Goal: Task Accomplishment & Management: Complete application form

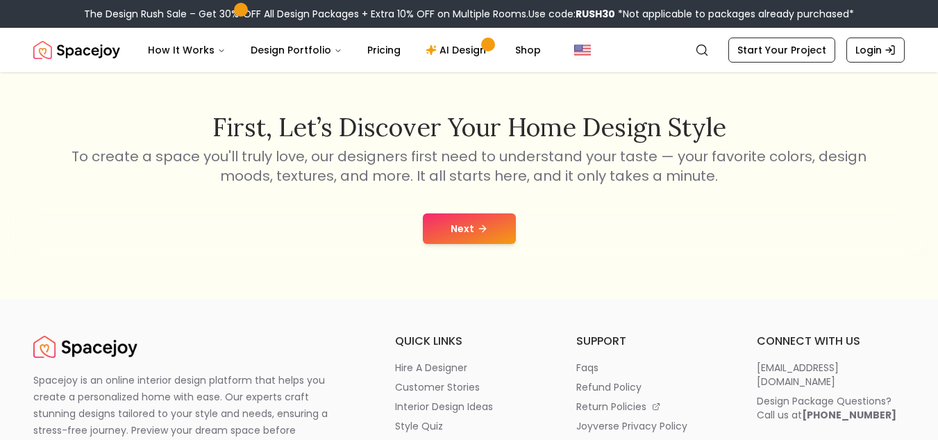
click at [444, 224] on button "Next" at bounding box center [469, 228] width 93 height 31
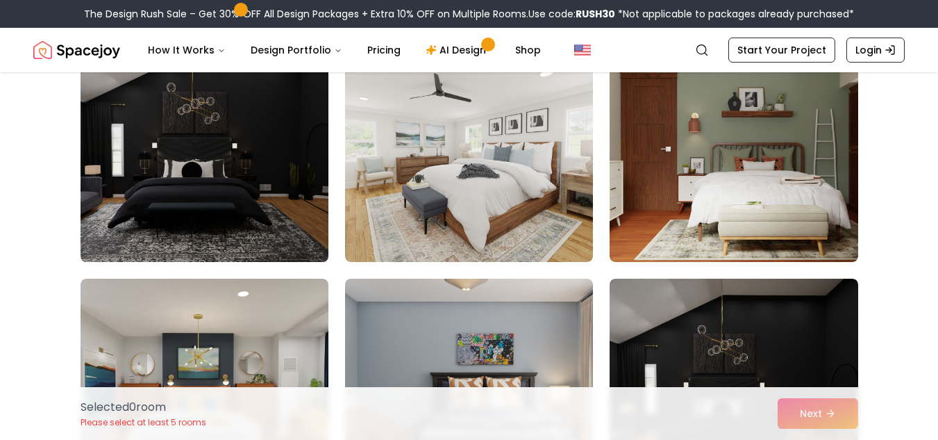
scroll to position [1821, 0]
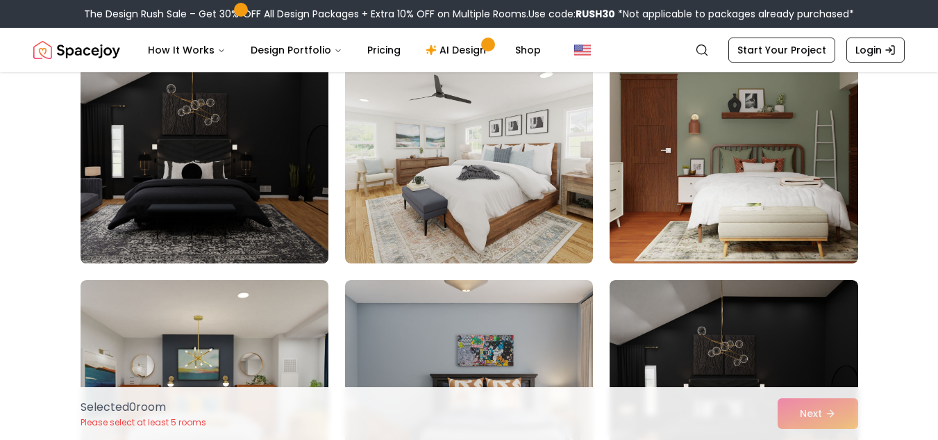
click at [264, 183] on img at bounding box center [204, 151] width 261 height 233
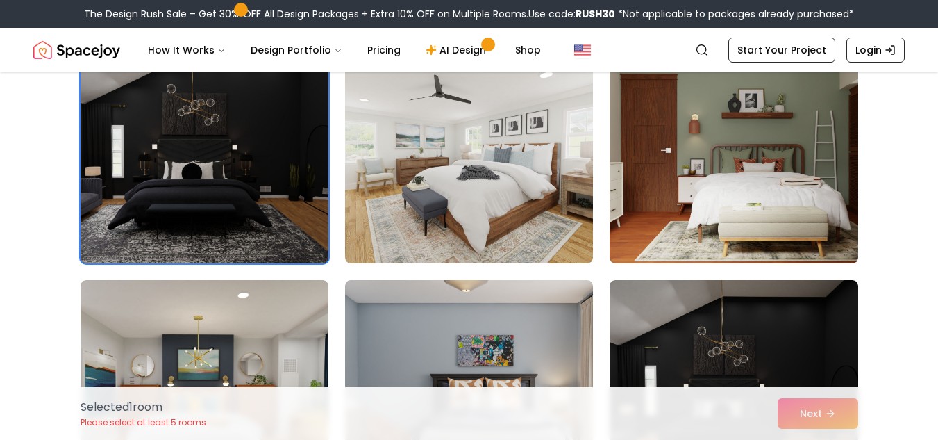
click at [254, 210] on img at bounding box center [204, 151] width 261 height 233
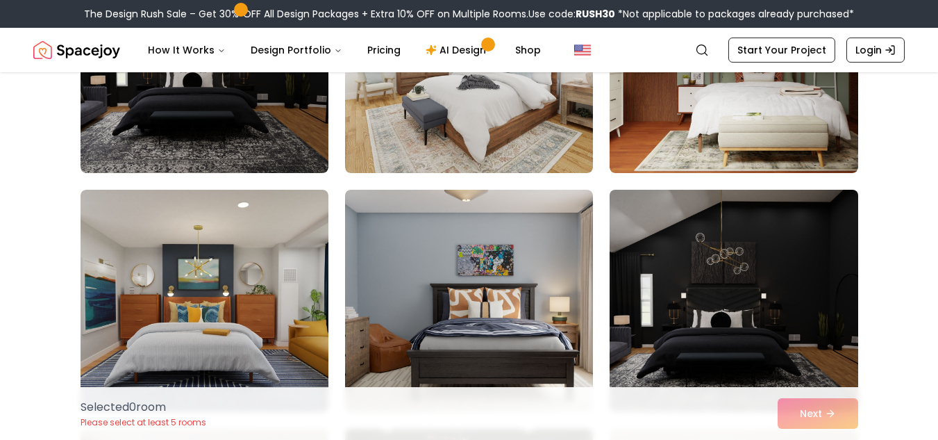
click at [695, 294] on img at bounding box center [734, 300] width 261 height 233
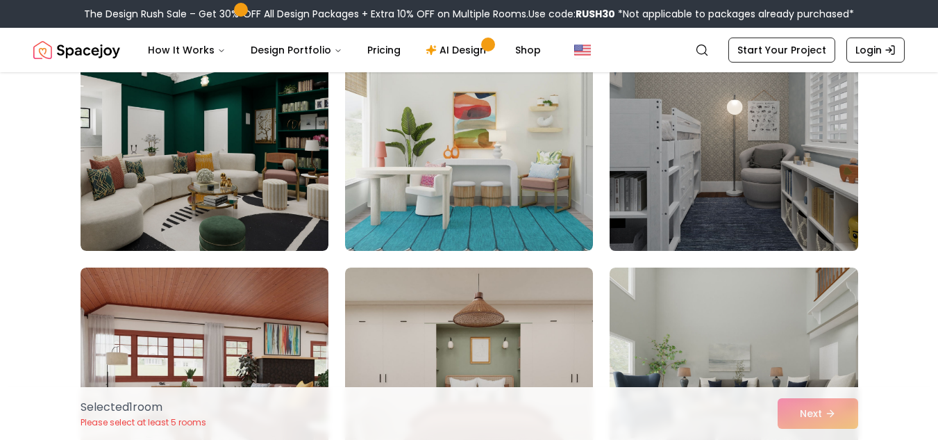
scroll to position [2533, 0]
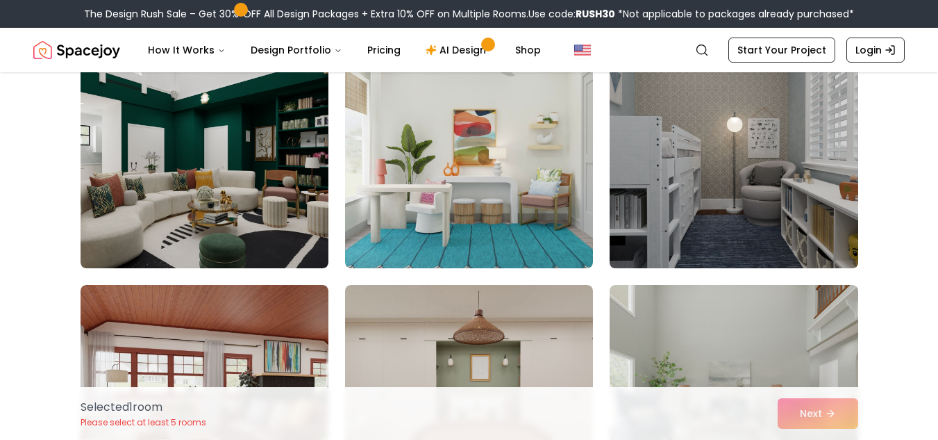
click at [669, 214] on img at bounding box center [734, 156] width 261 height 233
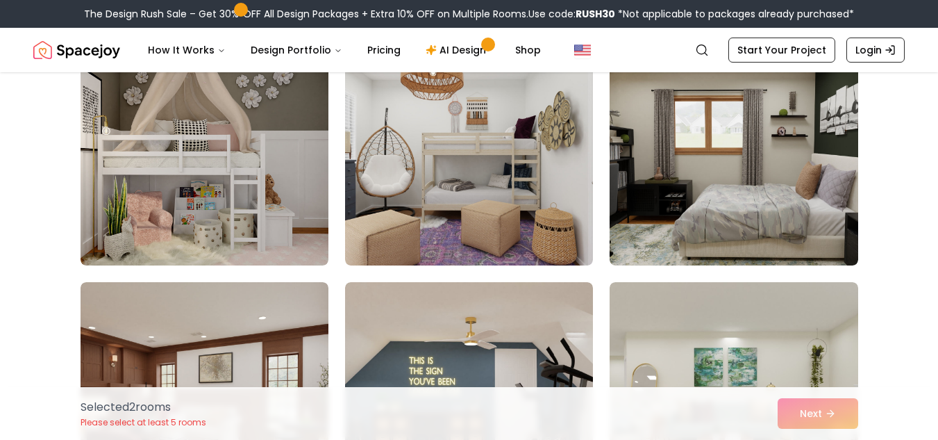
scroll to position [4925, 0]
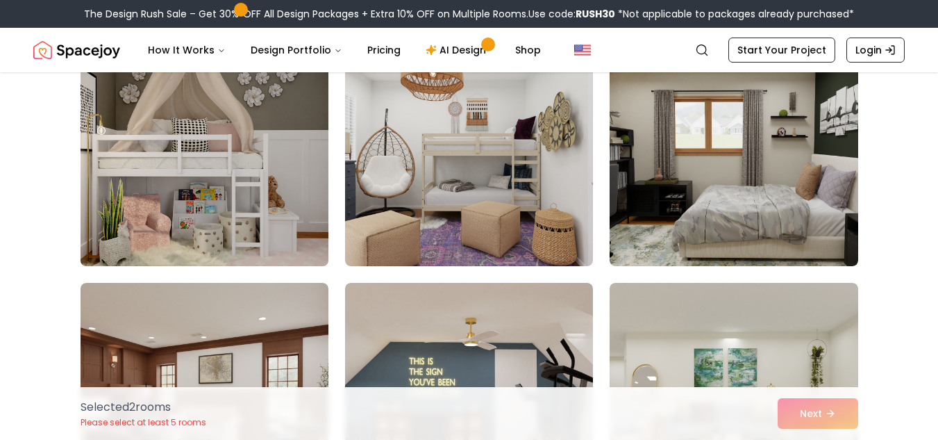
click at [236, 209] on img at bounding box center [204, 154] width 261 height 233
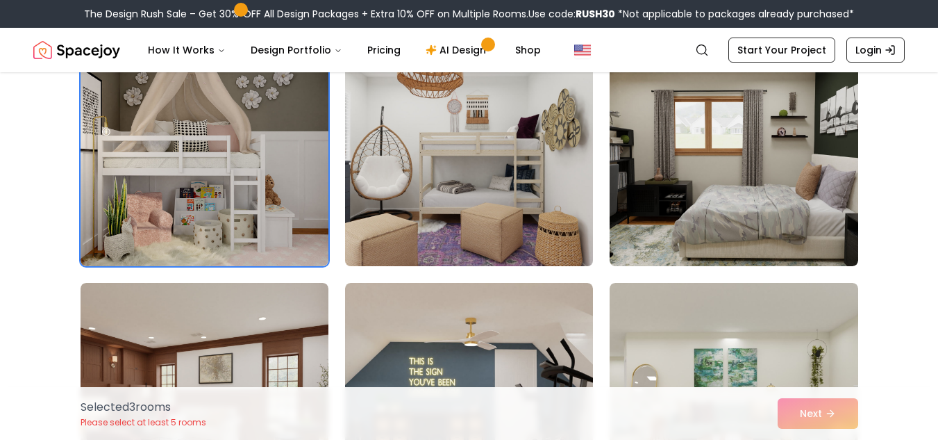
click at [479, 217] on img at bounding box center [469, 154] width 261 height 233
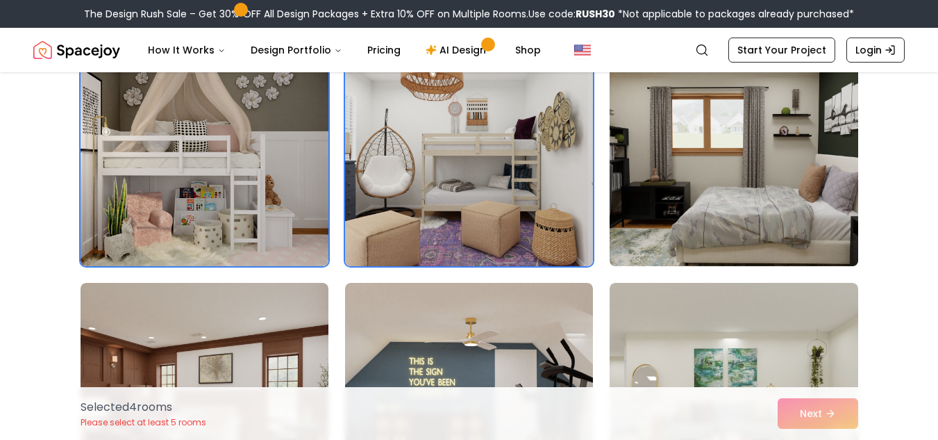
click at [673, 253] on img at bounding box center [734, 154] width 261 height 233
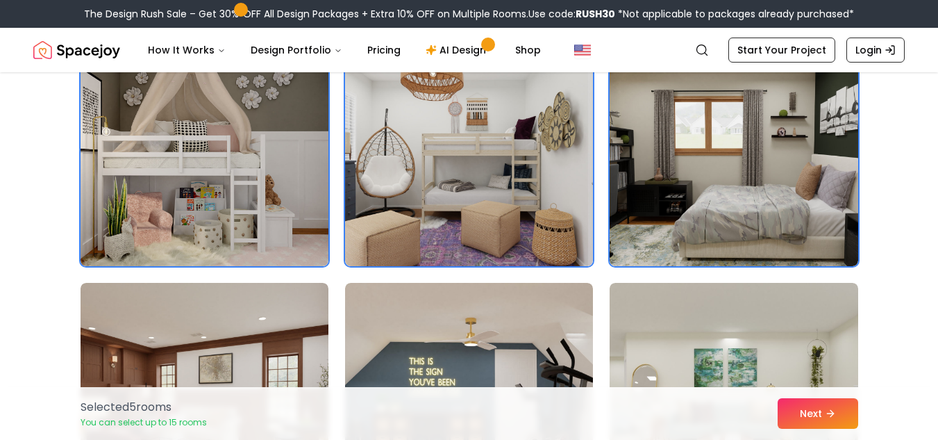
click at [810, 429] on div "Selected 5 room s You can select up to 15 rooms Next" at bounding box center [469, 413] width 800 height 53
click at [811, 406] on button "Next" at bounding box center [818, 413] width 81 height 31
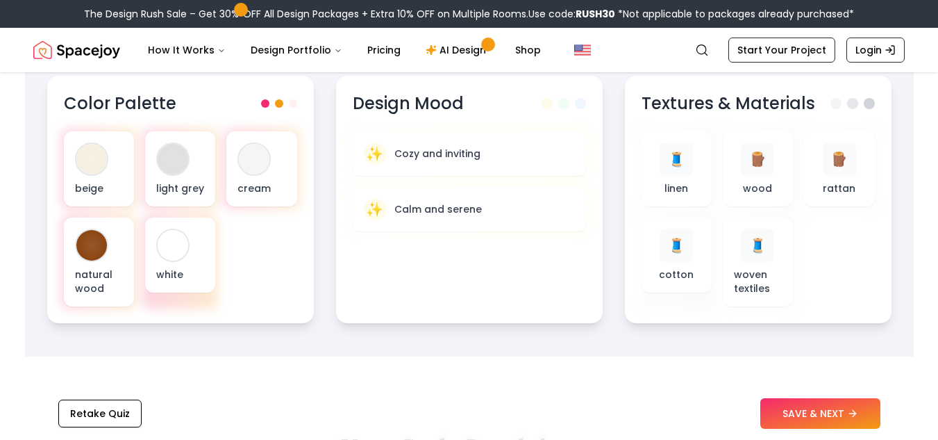
scroll to position [83, 0]
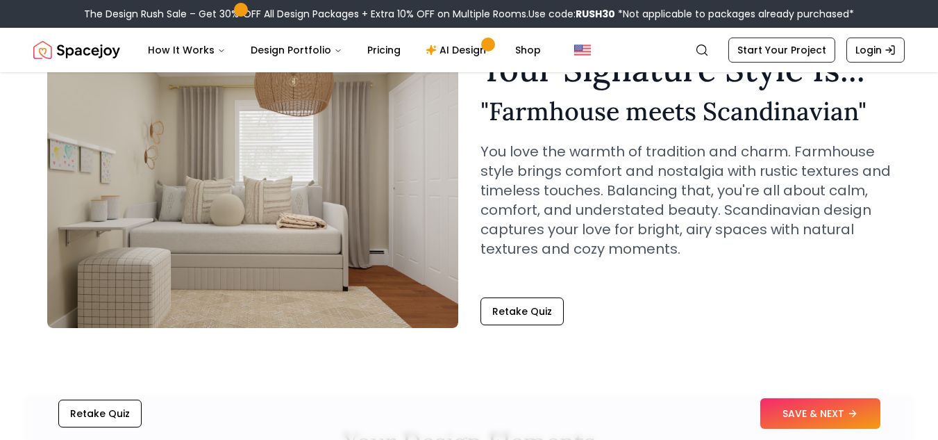
scroll to position [0, 0]
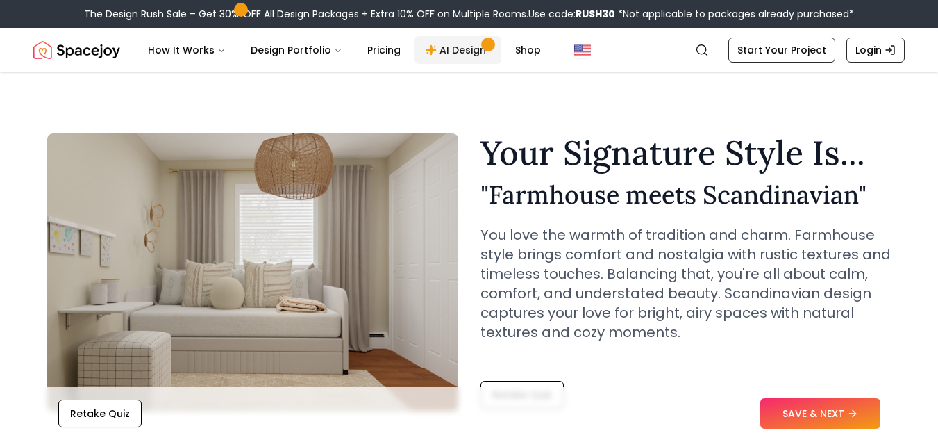
click at [485, 47] on span "Main" at bounding box center [489, 45] width 8 height 8
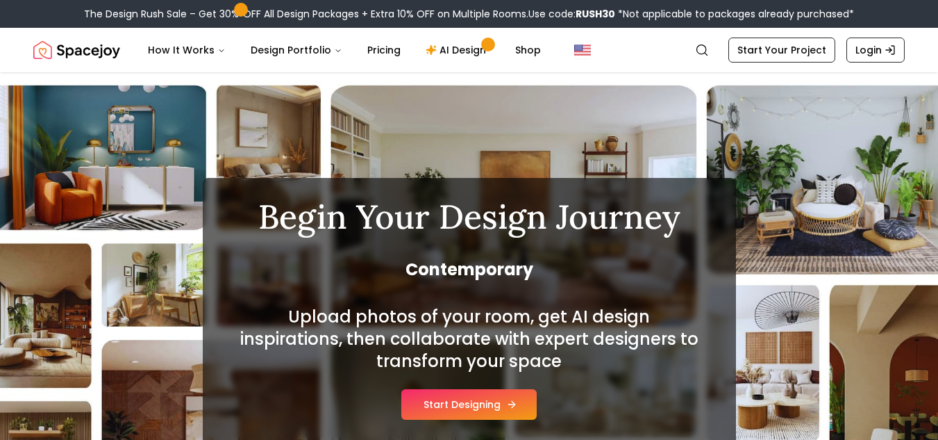
click at [487, 391] on button "Start Designing" at bounding box center [469, 404] width 135 height 31
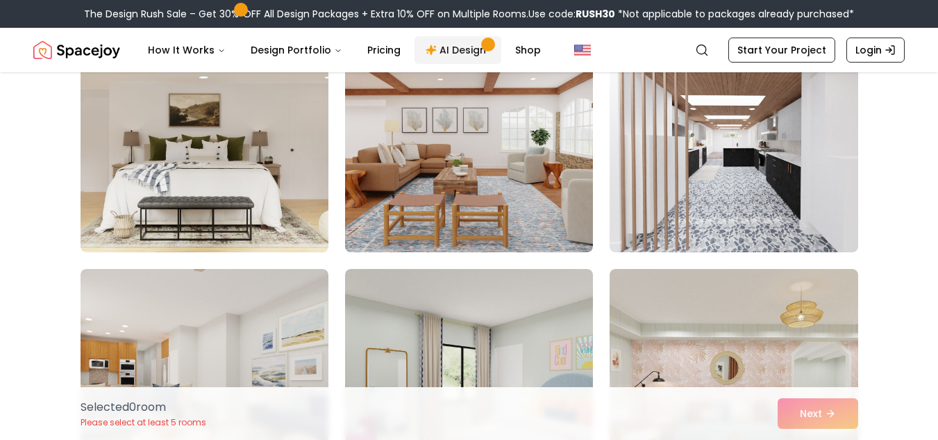
scroll to position [880, 0]
